Goal: Information Seeking & Learning: Learn about a topic

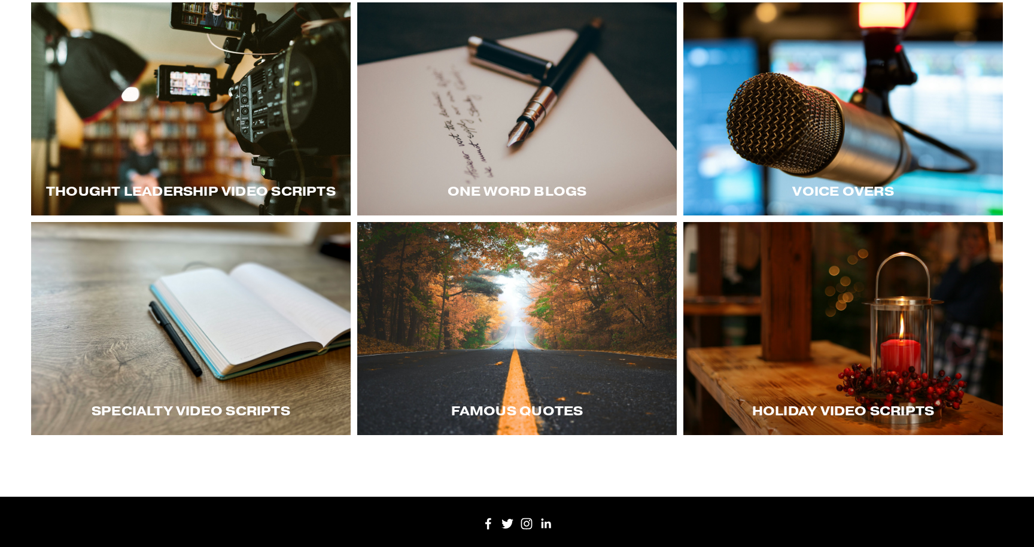
scroll to position [268, 0]
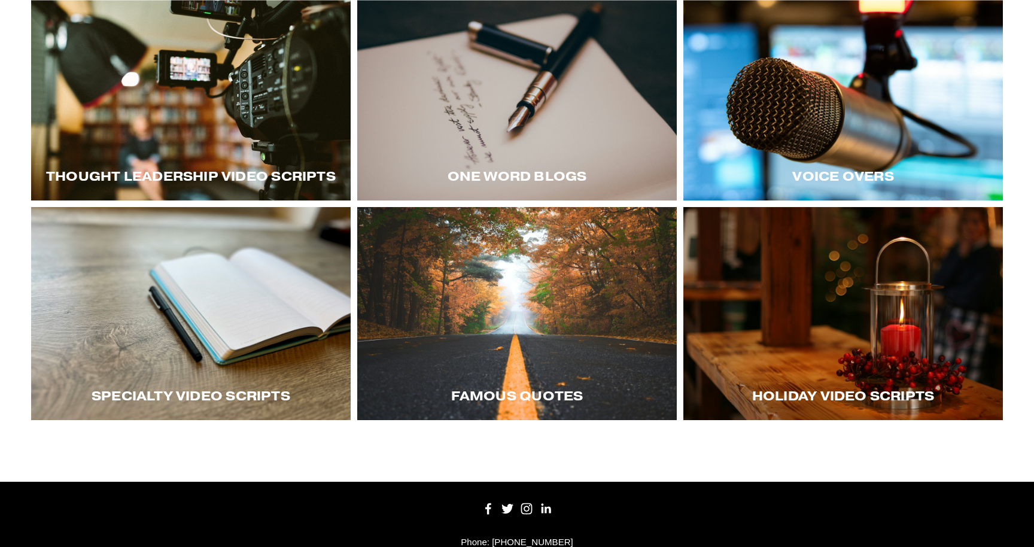
click at [245, 338] on div at bounding box center [191, 313] width 320 height 213
click at [786, 284] on div at bounding box center [843, 313] width 320 height 213
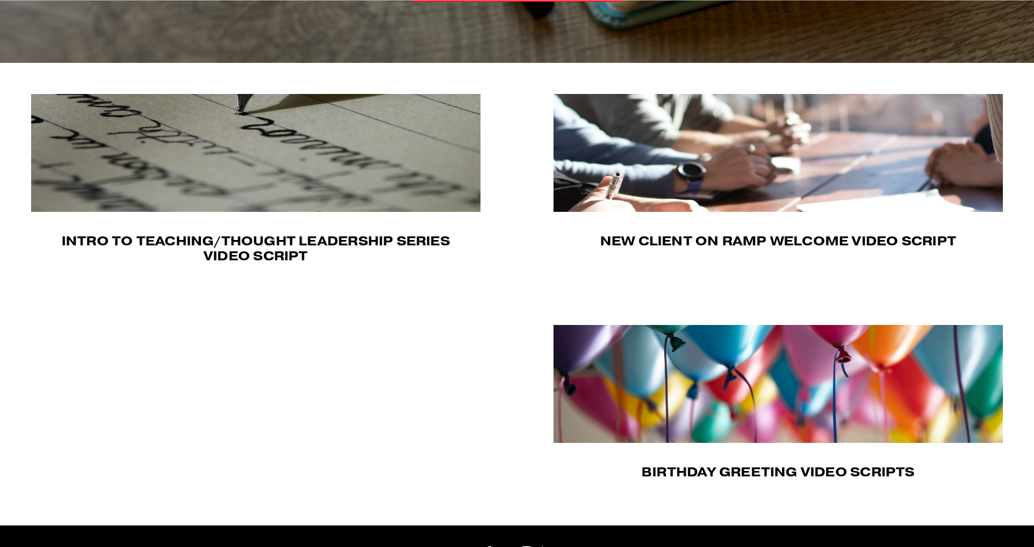
scroll to position [336, 0]
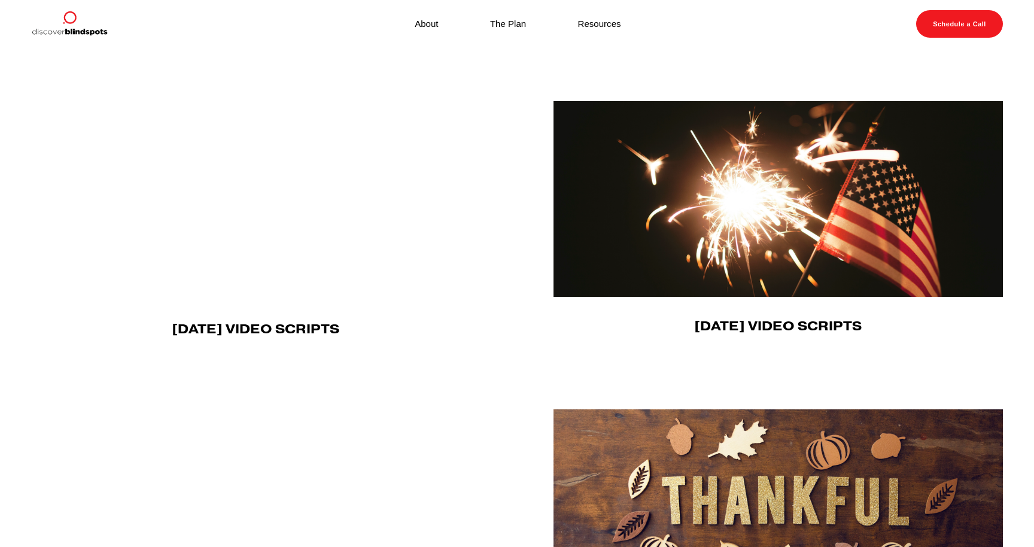
scroll to position [888, 0]
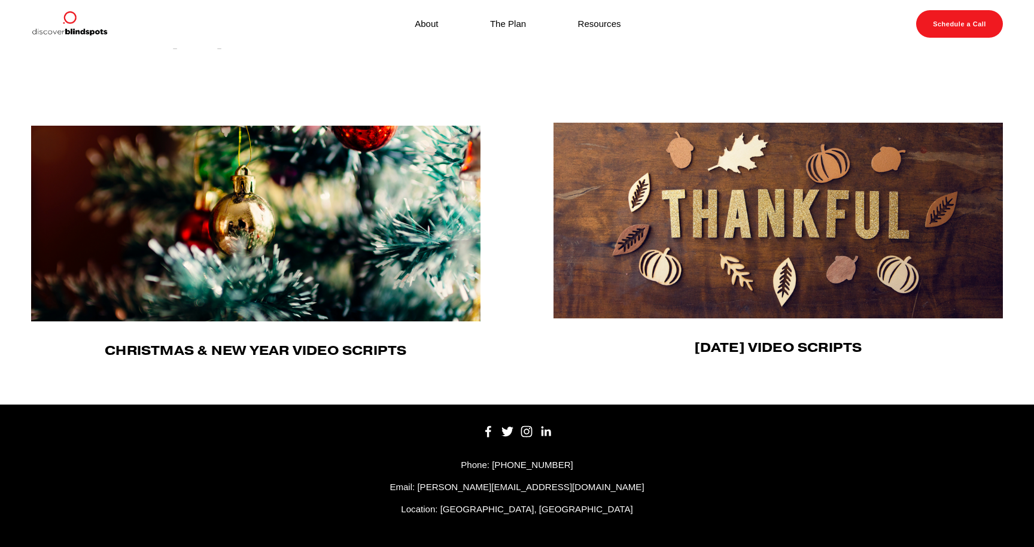
click at [747, 254] on img at bounding box center [778, 221] width 451 height 196
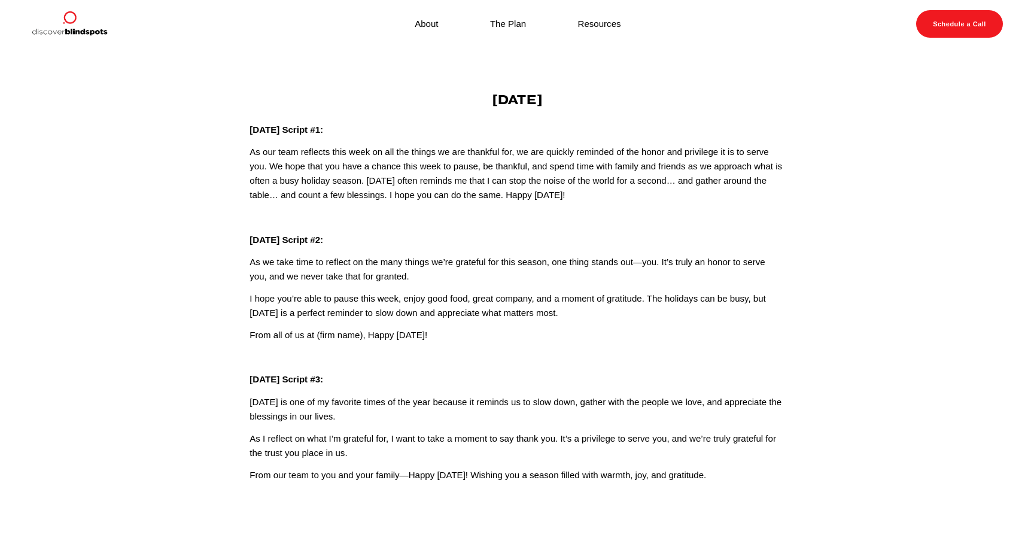
drag, startPoint x: 460, startPoint y: 334, endPoint x: 241, endPoint y: 244, distance: 236.9
click at [241, 244] on div "[DATE] [DATE] Script #1: As our team reflects this week on all the things we ar…" at bounding box center [516, 287] width 555 height 391
copy div "[DATE] Script #2: As we take time to reflect on the many things we’re grateful …"
